Goal: Navigation & Orientation: Find specific page/section

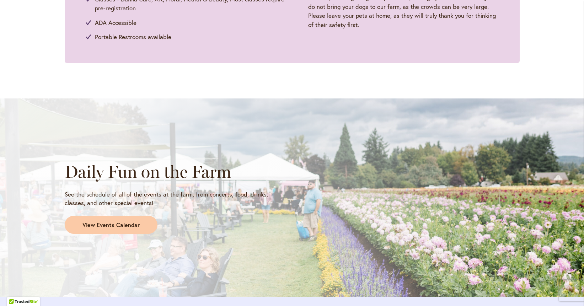
scroll to position [498, 0]
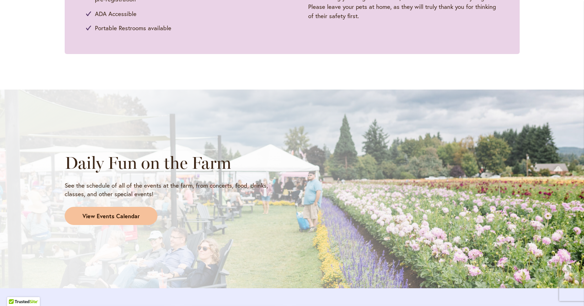
click at [111, 210] on link "View Events Calendar" at bounding box center [111, 216] width 93 height 18
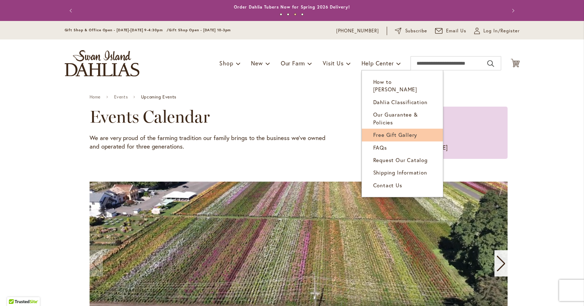
click at [393, 131] on span "Free Gift Gallery" at bounding box center [395, 134] width 44 height 7
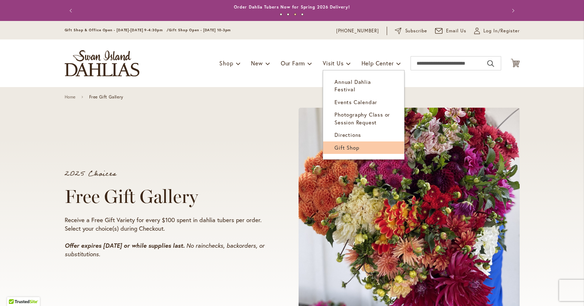
click at [353, 144] on span "Gift Shop" at bounding box center [346, 147] width 25 height 7
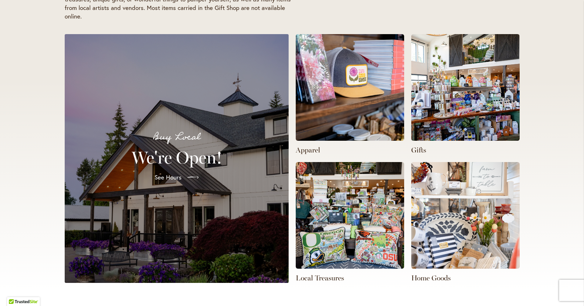
scroll to position [178, 0]
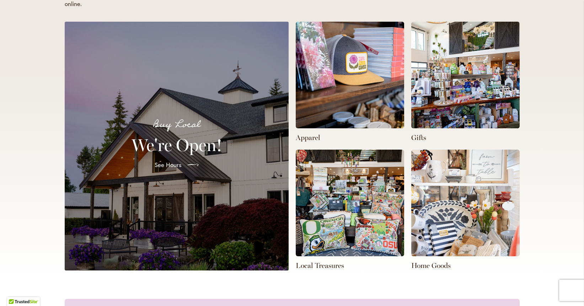
click at [367, 206] on img at bounding box center [350, 203] width 108 height 107
click at [323, 266] on p "Local Treasures" at bounding box center [350, 266] width 108 height 10
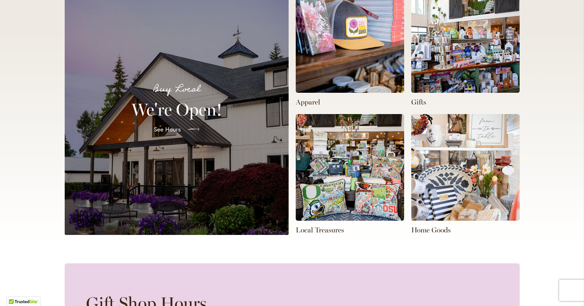
scroll to position [0, 0]
click at [160, 127] on span "See Hours" at bounding box center [167, 129] width 27 height 9
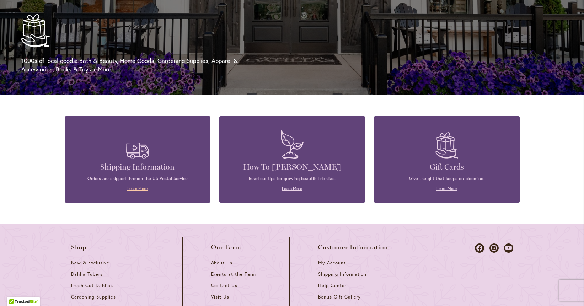
scroll to position [0, 193]
click at [139, 188] on link "Learn More" at bounding box center [137, 188] width 20 height 5
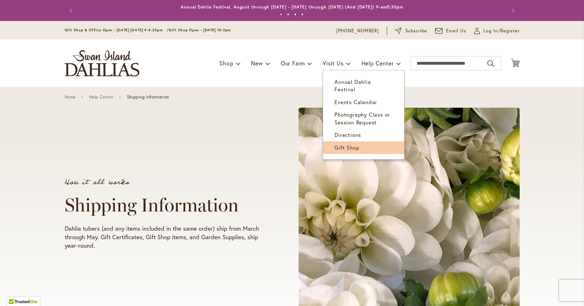
click at [342, 145] on link "Gift Shop" at bounding box center [363, 147] width 81 height 12
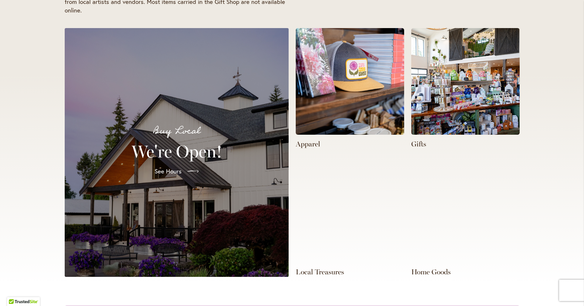
scroll to position [178, 0]
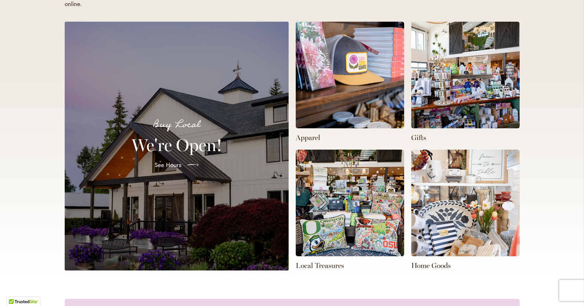
click at [311, 120] on img at bounding box center [350, 75] width 108 height 107
click at [350, 101] on img at bounding box center [350, 75] width 108 height 107
click at [465, 97] on img at bounding box center [465, 75] width 108 height 107
click at [465, 96] on img at bounding box center [465, 75] width 108 height 107
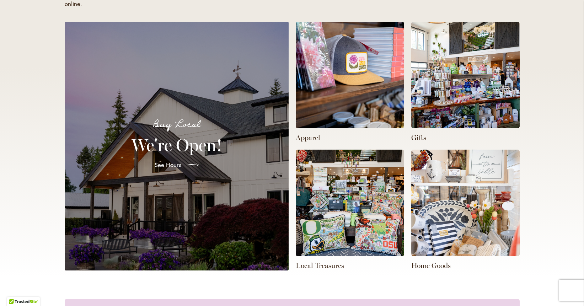
click at [363, 215] on img at bounding box center [350, 203] width 108 height 107
click at [421, 194] on img at bounding box center [465, 203] width 108 height 107
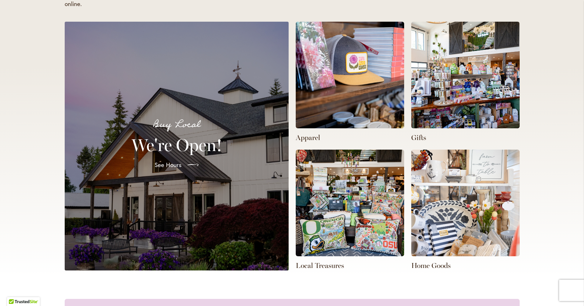
click at [424, 245] on img at bounding box center [465, 203] width 108 height 107
click at [352, 235] on img at bounding box center [350, 203] width 108 height 107
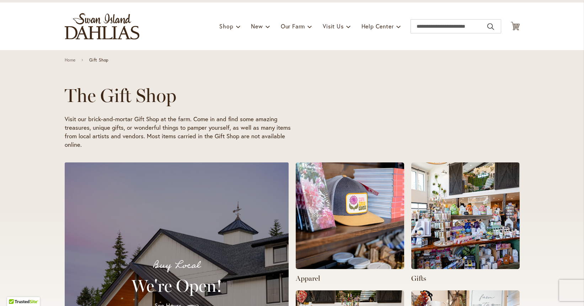
scroll to position [36, 0]
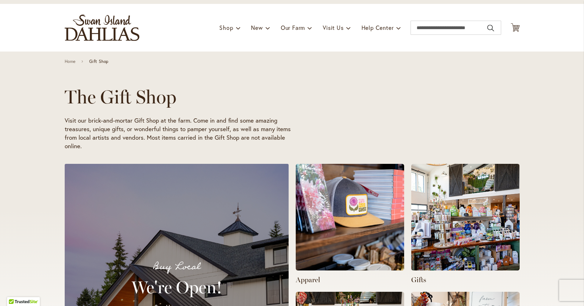
click at [248, 192] on div "Buy Local We're Open! See Hours" at bounding box center [176, 288] width 207 height 232
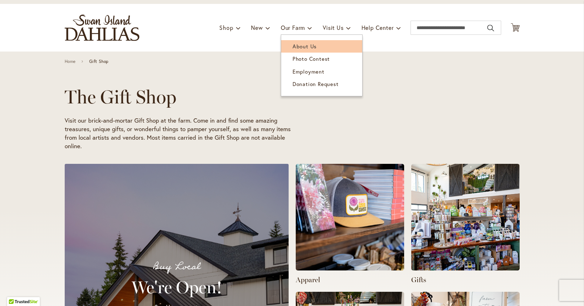
scroll to position [0, 386]
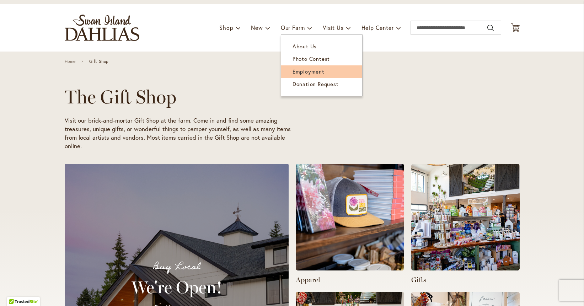
click at [313, 71] on span "Employment" at bounding box center [309, 71] width 32 height 7
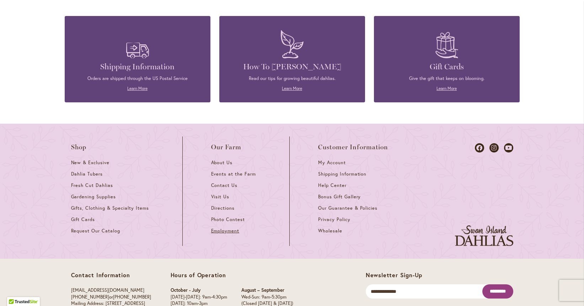
scroll to position [1908, 0]
